Goal: Task Accomplishment & Management: Use online tool/utility

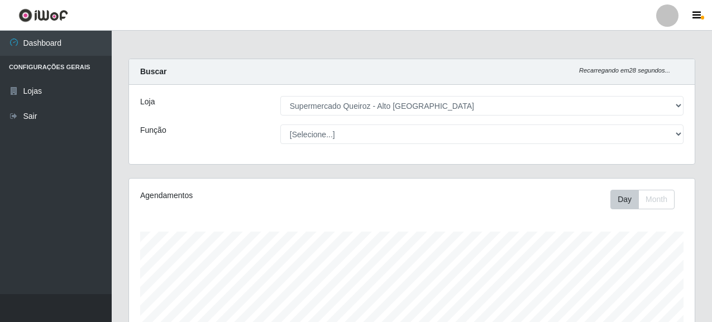
select select "496"
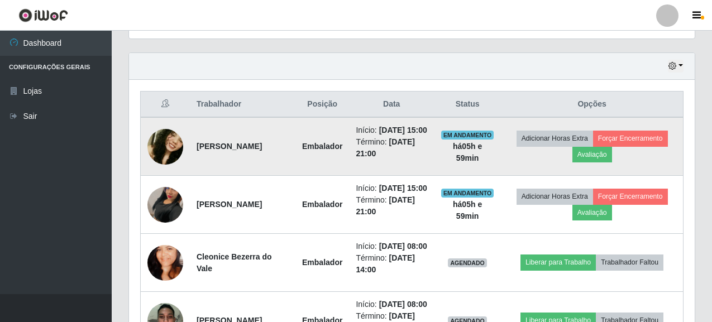
scroll to position [304, 0]
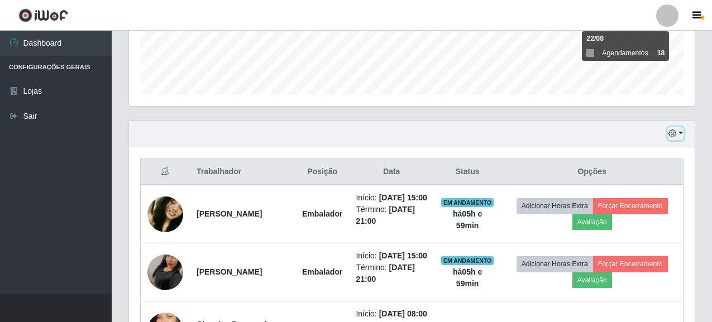
click at [675, 136] on icon "button" at bounding box center [673, 134] width 8 height 8
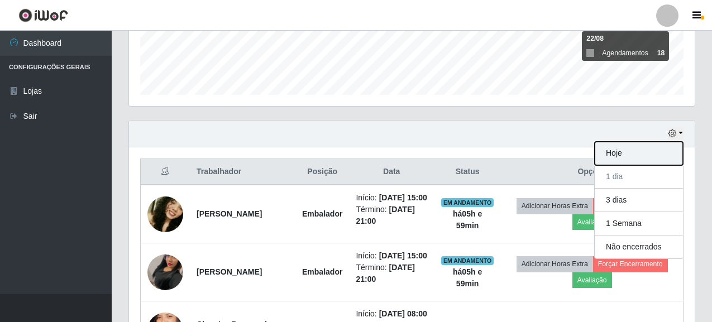
click at [616, 157] on button "Hoje" at bounding box center [639, 153] width 88 height 23
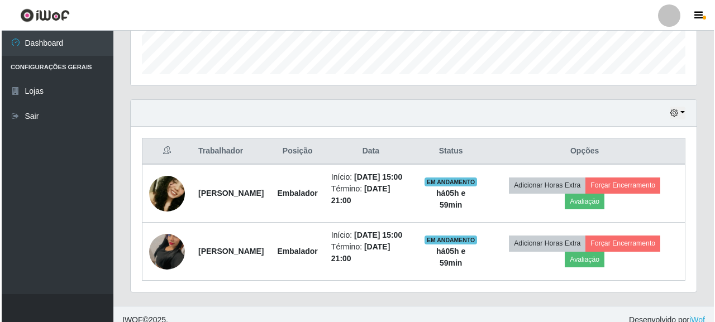
scroll to position [360, 0]
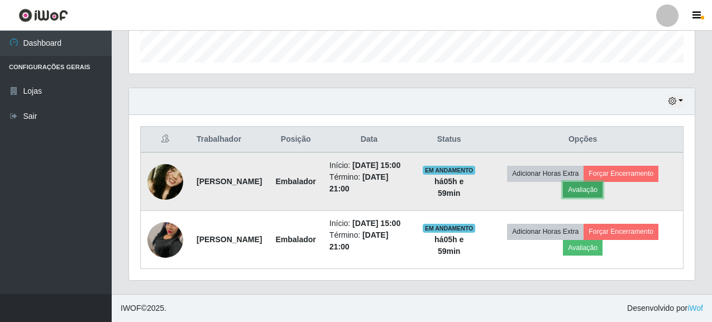
click at [603, 182] on button "Avaliação" at bounding box center [583, 190] width 40 height 16
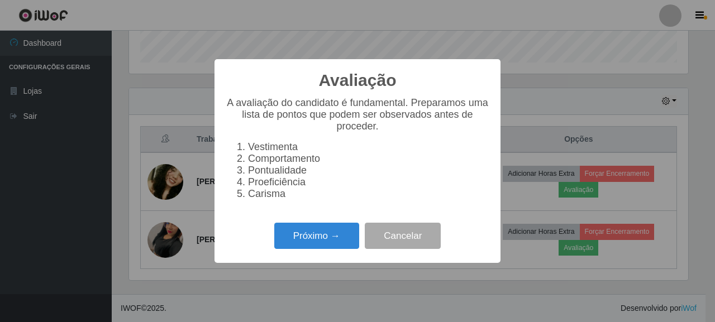
scroll to position [232, 559]
click at [333, 238] on button "Próximo →" at bounding box center [316, 236] width 85 height 26
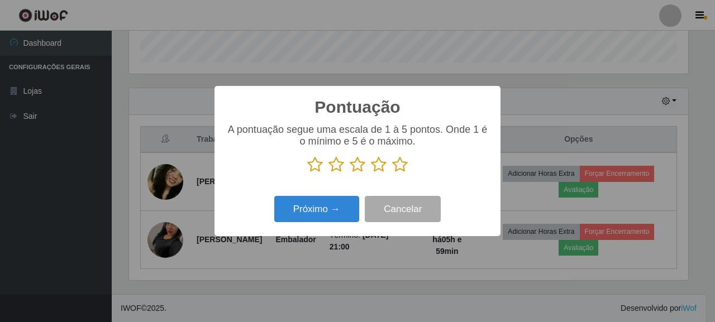
scroll to position [558404, 558076]
click at [398, 161] on icon at bounding box center [400, 164] width 16 height 17
click at [392, 173] on input "radio" at bounding box center [392, 173] width 0 height 0
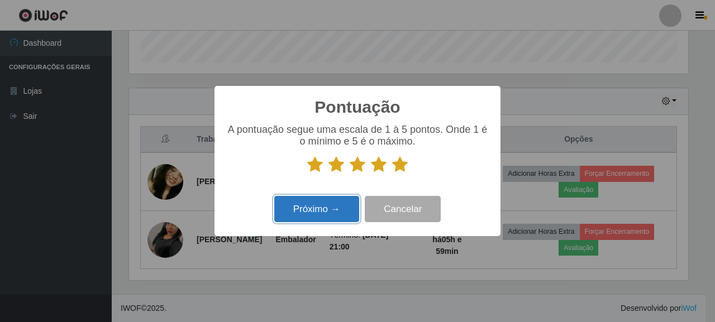
click at [331, 212] on button "Próximo →" at bounding box center [316, 209] width 85 height 26
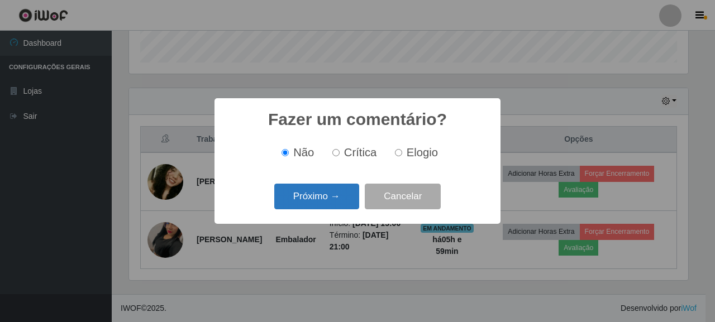
click at [315, 203] on button "Próximo →" at bounding box center [316, 197] width 85 height 26
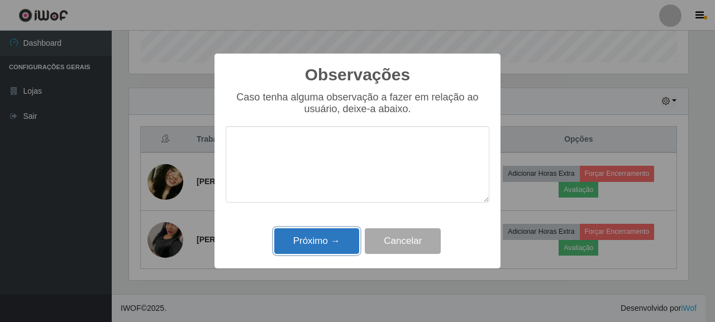
click at [339, 236] on button "Próximo →" at bounding box center [316, 241] width 85 height 26
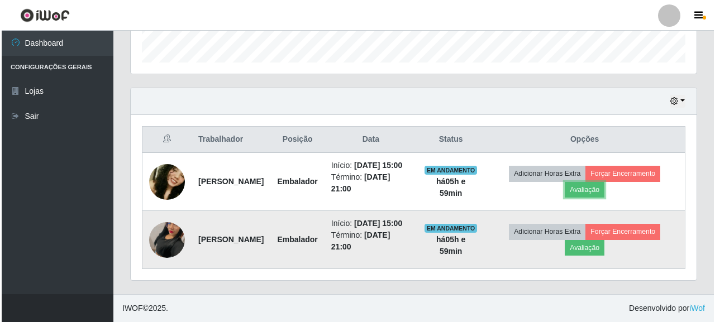
scroll to position [232, 566]
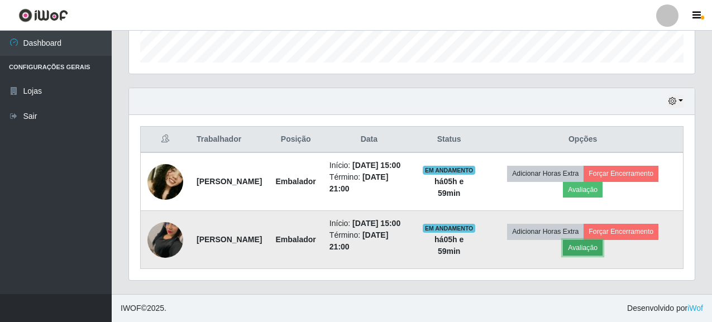
click at [592, 242] on button "Avaliação" at bounding box center [583, 248] width 40 height 16
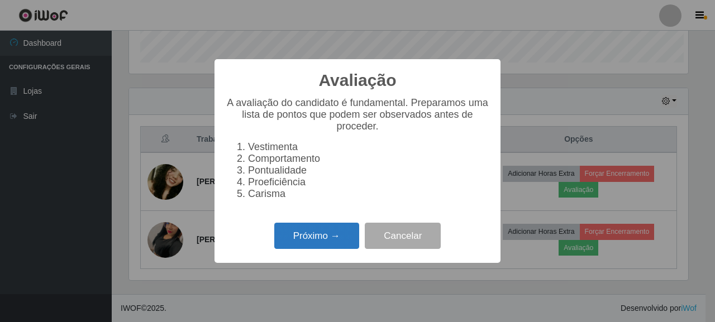
scroll to position [232, 559]
click at [303, 241] on button "Próximo →" at bounding box center [316, 236] width 85 height 26
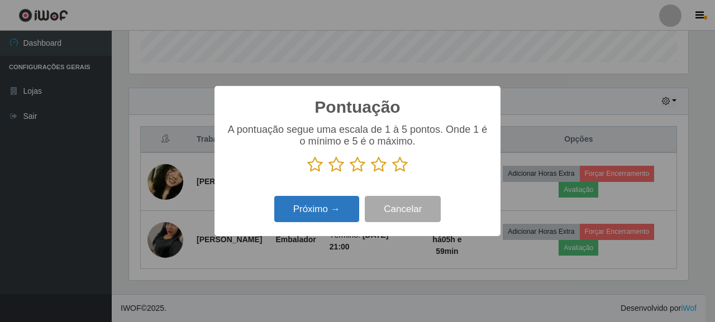
scroll to position [558404, 558076]
click at [402, 167] on icon at bounding box center [400, 164] width 16 height 17
click at [392, 173] on input "radio" at bounding box center [392, 173] width 0 height 0
click at [328, 208] on button "Próximo →" at bounding box center [316, 209] width 85 height 26
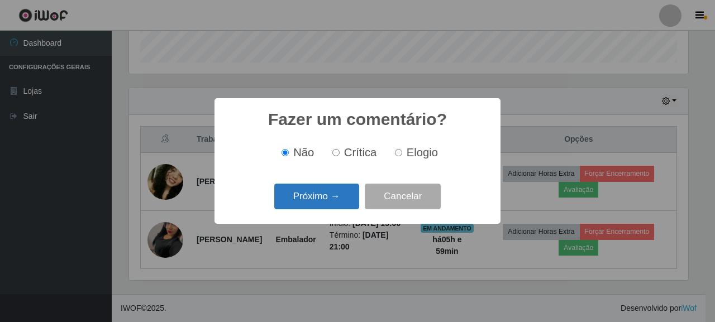
click at [342, 201] on button "Próximo →" at bounding box center [316, 197] width 85 height 26
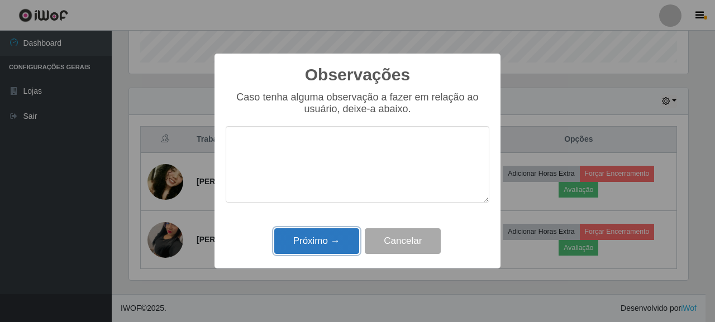
click at [313, 238] on button "Próximo →" at bounding box center [316, 241] width 85 height 26
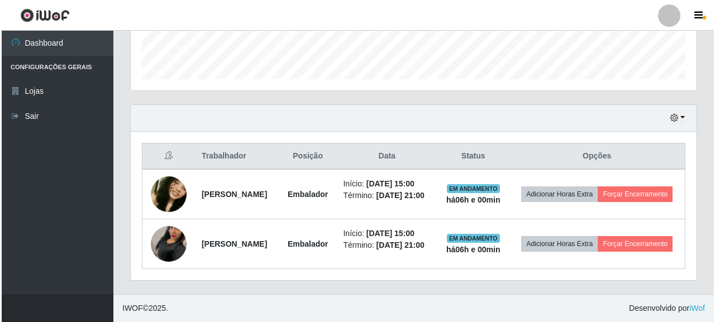
scroll to position [337, 0]
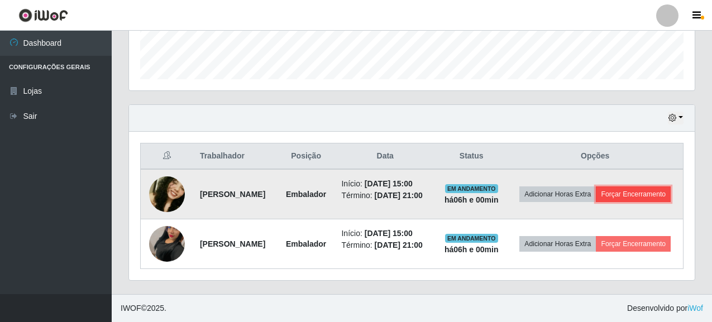
click at [618, 187] on button "Forçar Encerramento" at bounding box center [633, 195] width 75 height 16
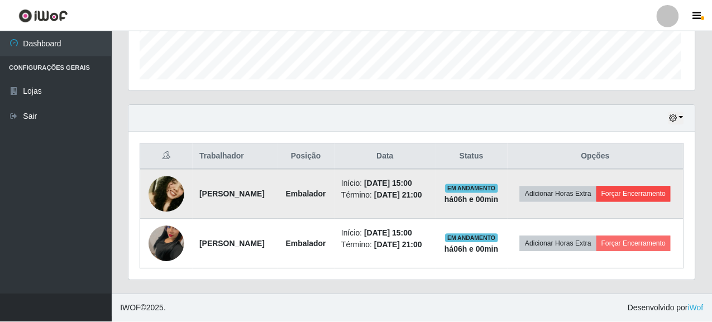
scroll to position [232, 559]
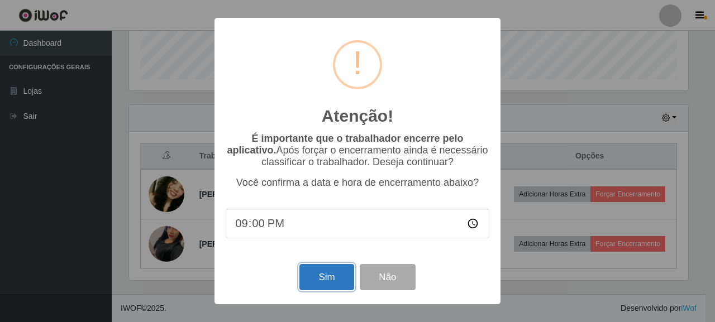
click at [322, 270] on button "Sim" at bounding box center [326, 277] width 54 height 26
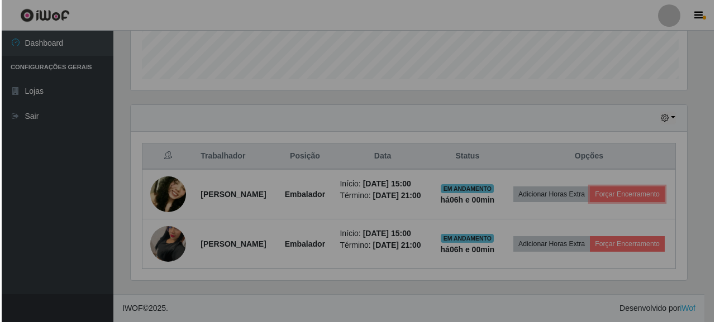
scroll to position [232, 566]
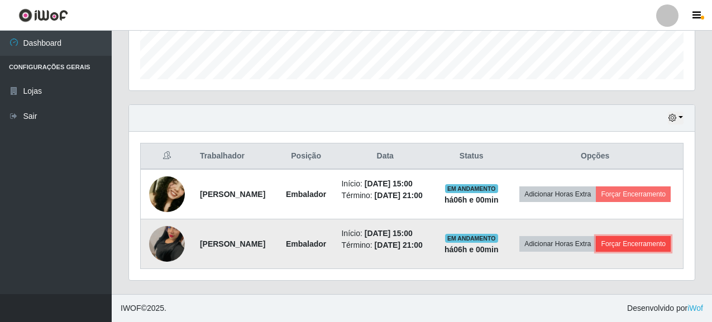
click at [607, 249] on button "Forçar Encerramento" at bounding box center [633, 244] width 75 height 16
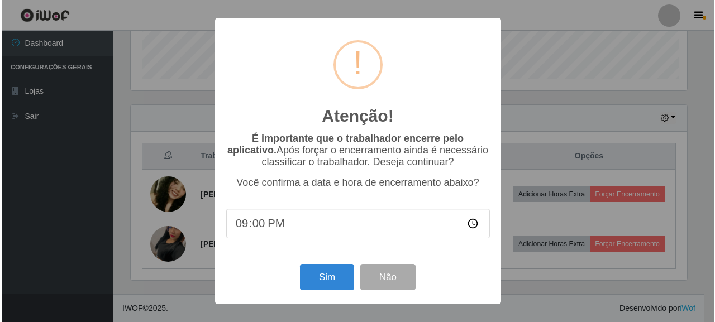
scroll to position [232, 559]
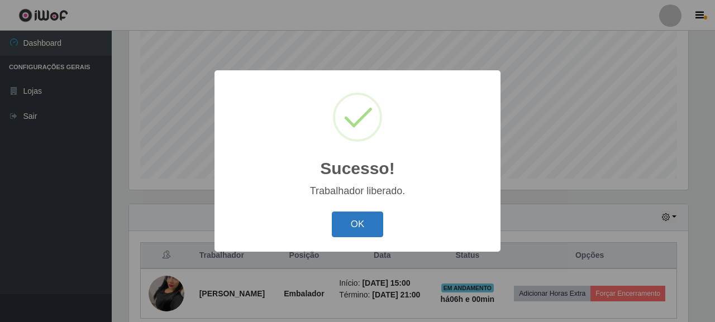
click at [346, 230] on button "OK" at bounding box center [358, 225] width 52 height 26
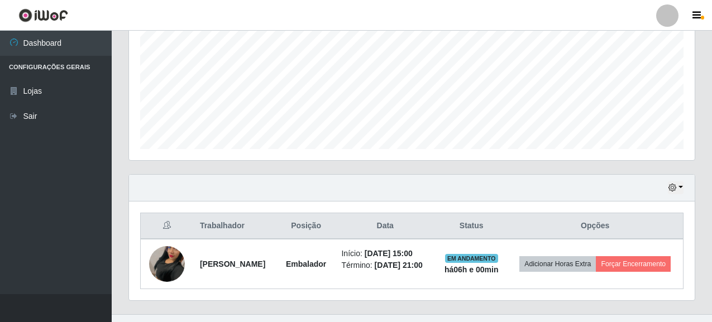
scroll to position [279, 0]
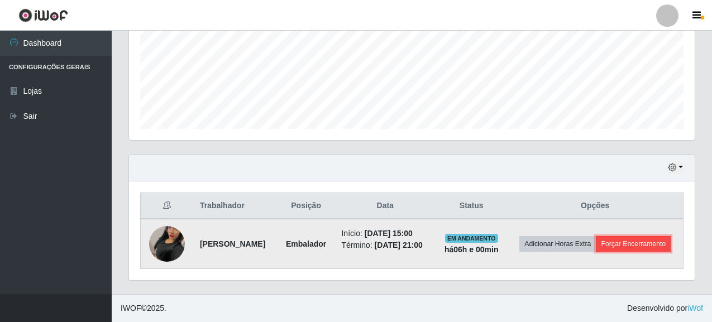
click at [601, 245] on button "Forçar Encerramento" at bounding box center [633, 244] width 75 height 16
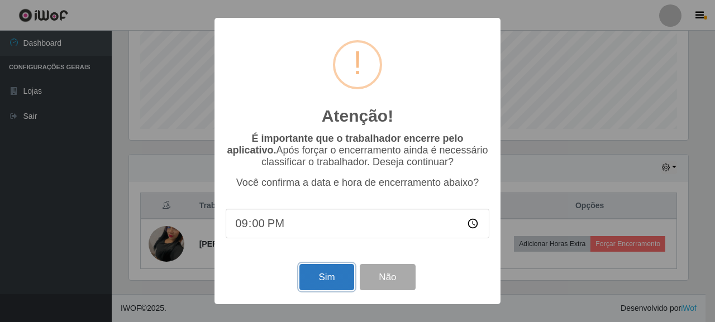
click at [319, 270] on button "Sim" at bounding box center [326, 277] width 54 height 26
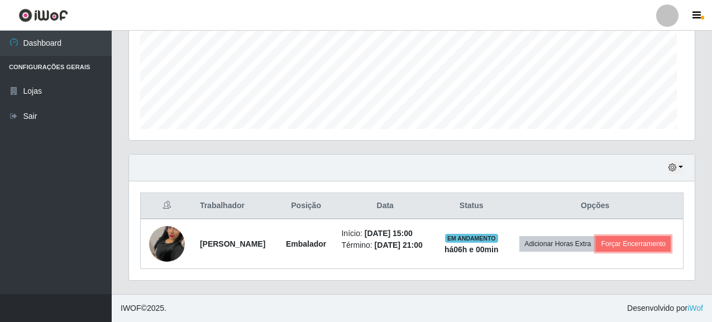
scroll to position [0, 0]
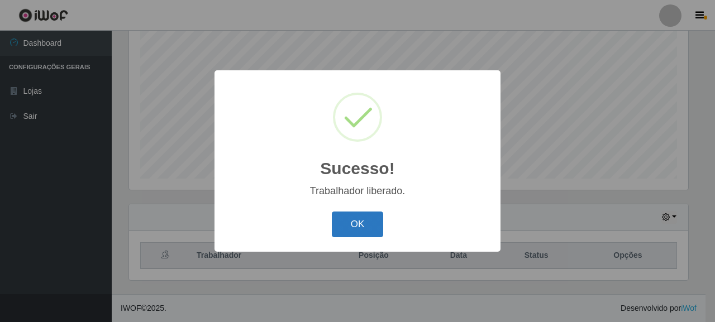
click at [351, 233] on button "OK" at bounding box center [358, 225] width 52 height 26
